Goal: Check status: Check status

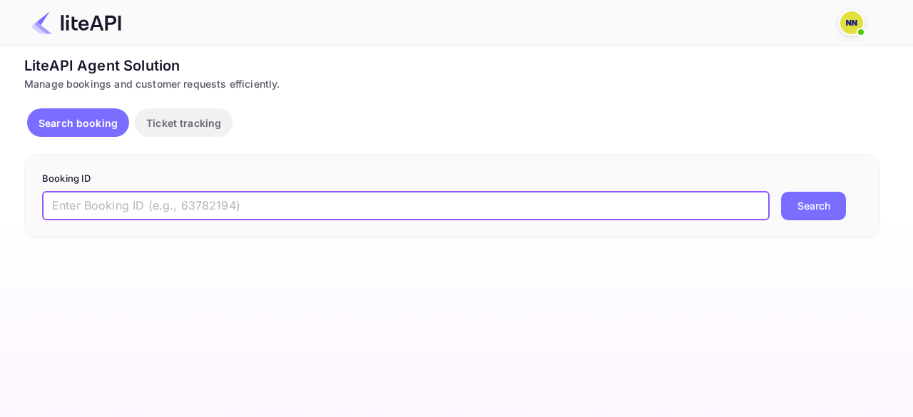
click at [245, 195] on input "text" at bounding box center [406, 206] width 728 height 29
paste input "8886329"
type input "8886329"
click at [801, 210] on button "Search" at bounding box center [813, 206] width 65 height 29
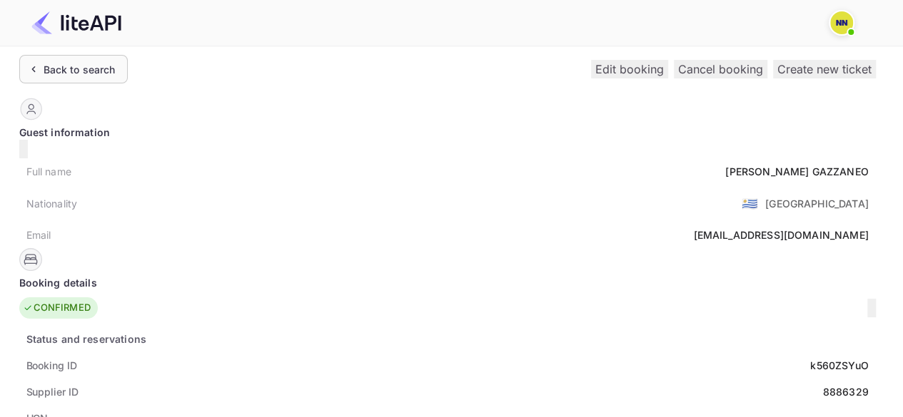
click at [82, 62] on div "Back to search" at bounding box center [80, 69] width 72 height 15
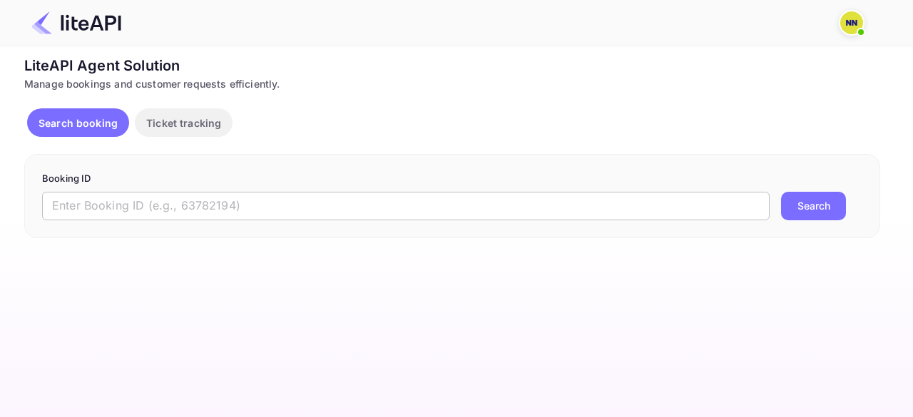
click at [168, 192] on input "text" at bounding box center [406, 206] width 728 height 29
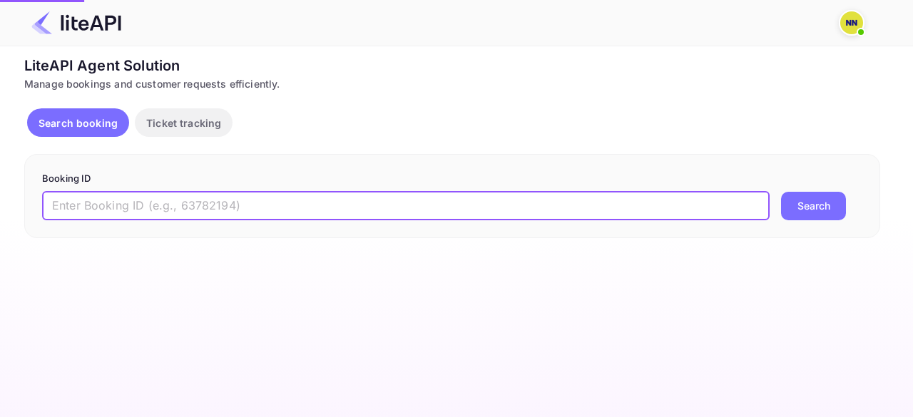
click at [171, 192] on input "text" at bounding box center [406, 206] width 728 height 29
paste input "8885518"
type input "8885518"
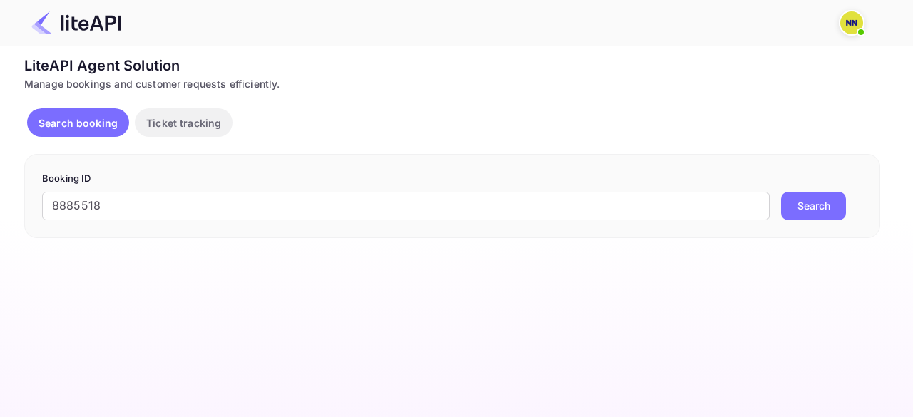
click at [805, 203] on button "Search" at bounding box center [813, 206] width 65 height 29
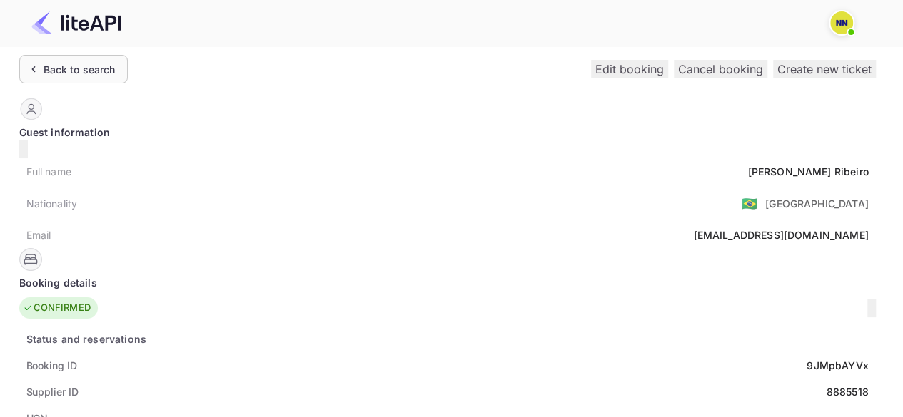
click at [85, 69] on div "Back to search" at bounding box center [80, 69] width 72 height 15
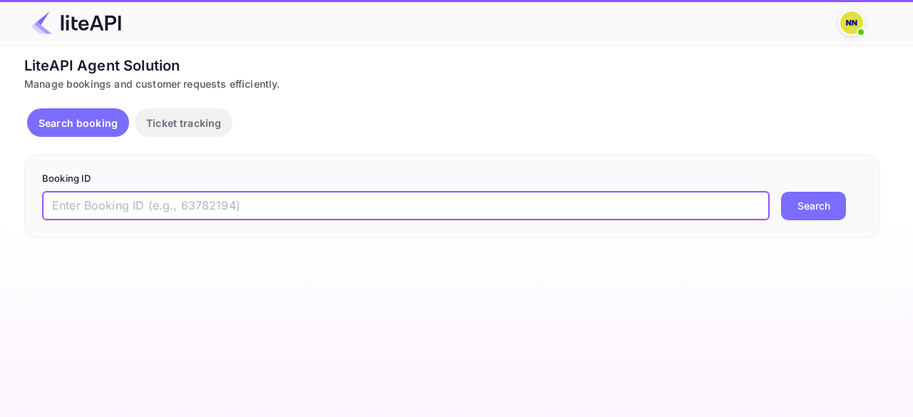
click at [219, 196] on input "text" at bounding box center [406, 206] width 728 height 29
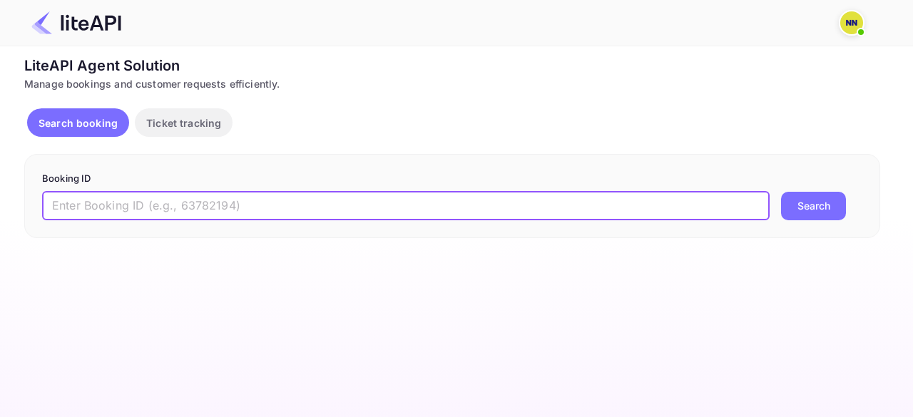
paste input "8885498"
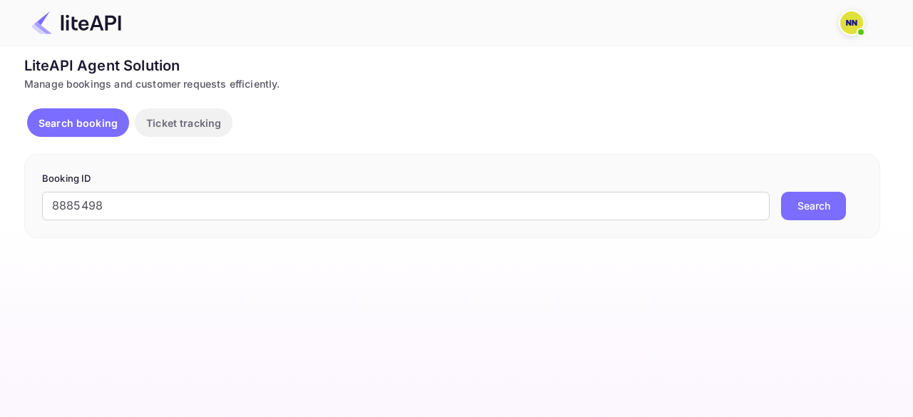
click at [803, 202] on button "Search" at bounding box center [813, 206] width 65 height 29
click at [93, 203] on input "8885498" at bounding box center [406, 206] width 728 height 29
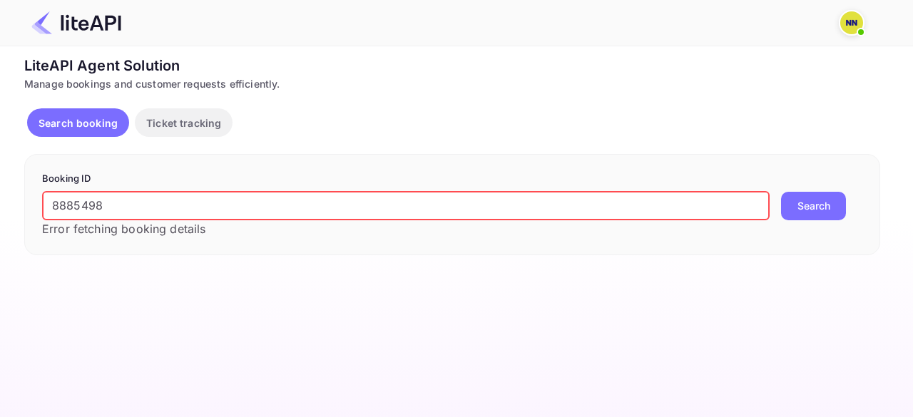
click at [93, 203] on input "8885498" at bounding box center [406, 206] width 728 height 29
paste input "8883994"
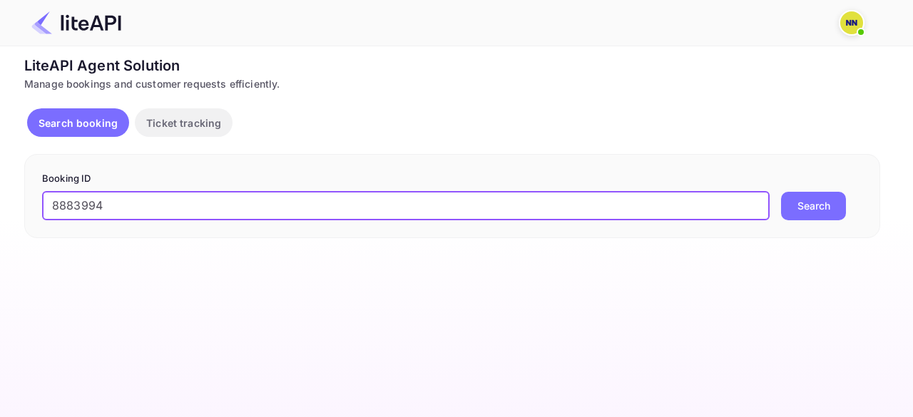
type input "8883994"
click at [809, 206] on button "Search" at bounding box center [813, 206] width 65 height 29
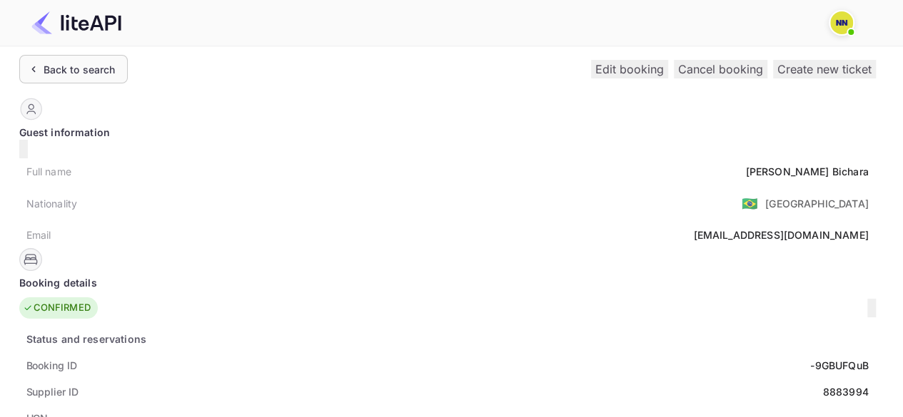
click at [85, 64] on div "Back to search" at bounding box center [80, 69] width 72 height 15
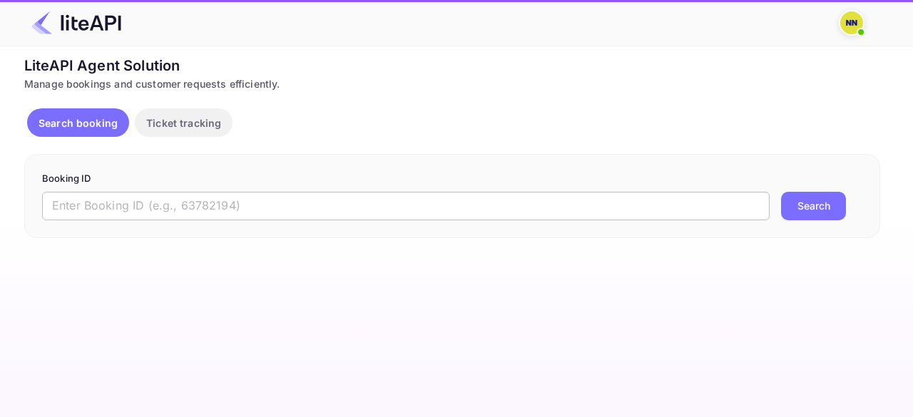
click at [158, 205] on input "text" at bounding box center [406, 206] width 728 height 29
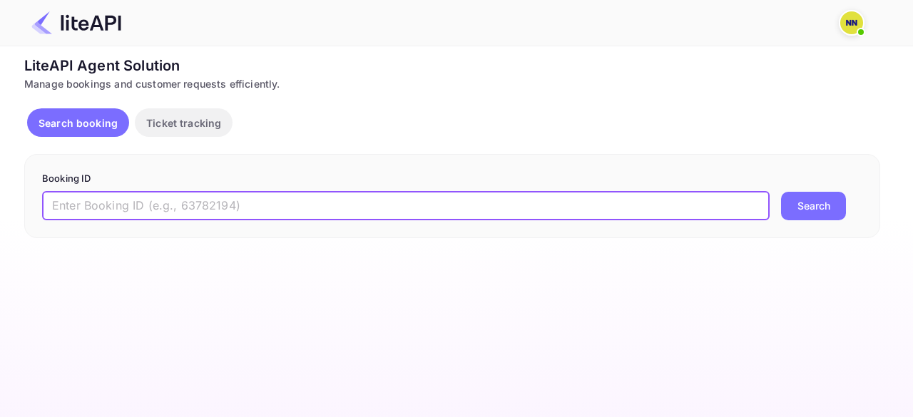
paste input "8889064"
type input "8889064"
click at [812, 195] on button "Search" at bounding box center [813, 206] width 65 height 29
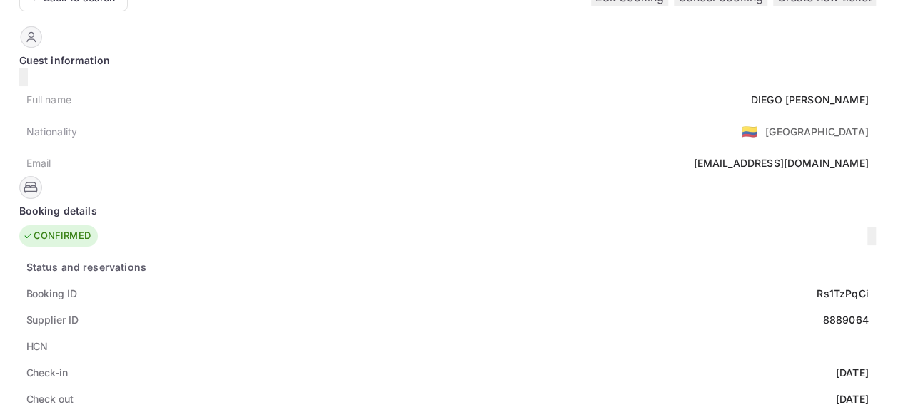
scroll to position [143, 0]
